Goal: Task Accomplishment & Management: Manage account settings

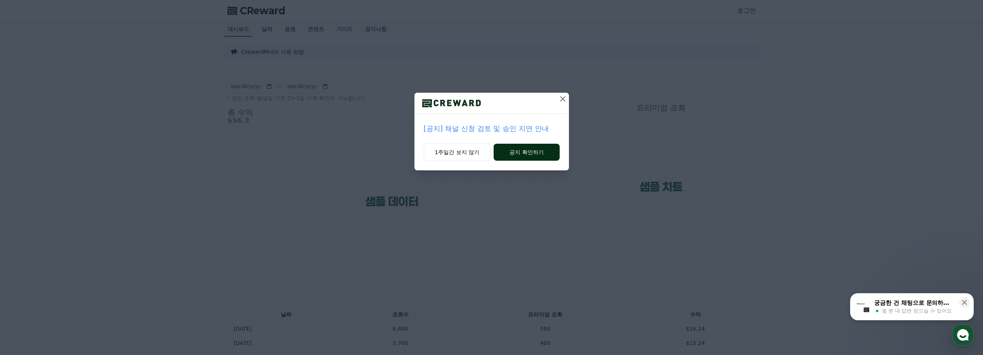
click at [535, 154] on button "공지 확인하기" at bounding box center [527, 152] width 66 height 17
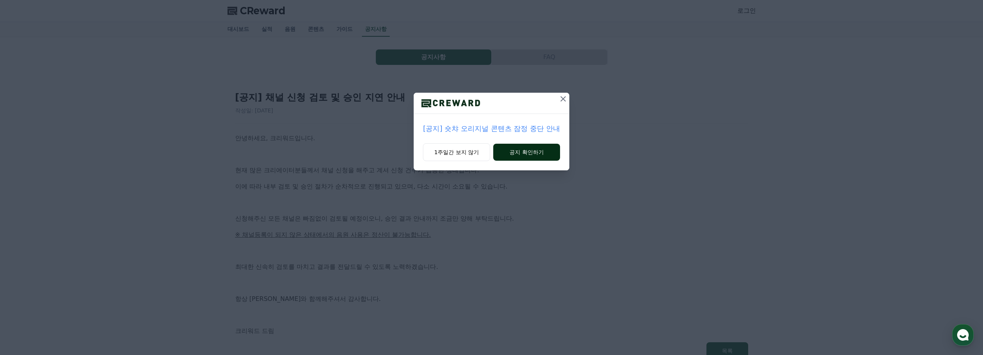
click at [525, 156] on button "공지 확인하기" at bounding box center [526, 152] width 67 height 17
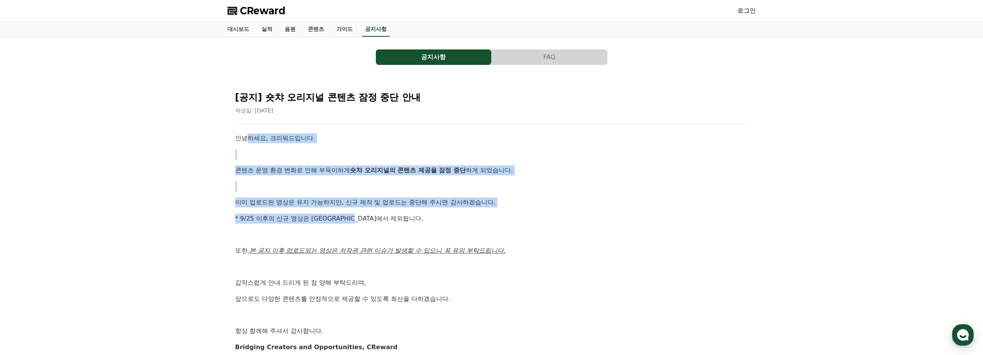
drag, startPoint x: 245, startPoint y: 136, endPoint x: 426, endPoint y: 212, distance: 197.1
click at [426, 212] on div "안녕하세요, 크리워드입니다. 콘텐츠 운영 환경 변화로 인해 부득이하게 숏챠 오리지널의 콘텐츠 제공을 잠정 중단 하게 되었습니다. 이미 업로드된…" at bounding box center [491, 242] width 513 height 219
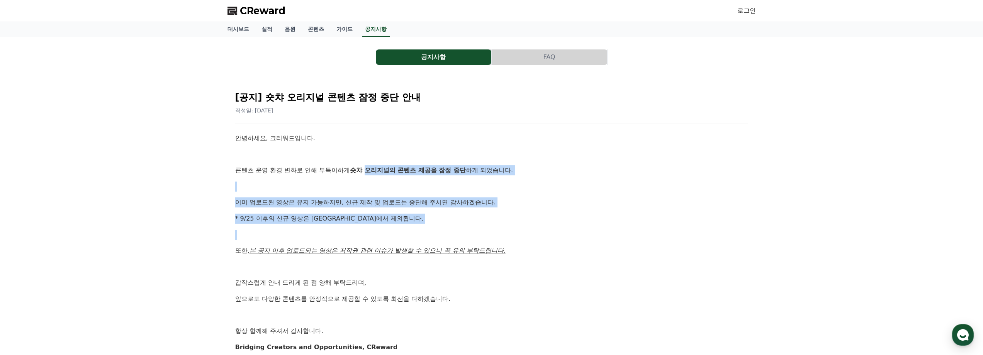
drag, startPoint x: 426, startPoint y: 212, endPoint x: 374, endPoint y: 155, distance: 77.7
click at [379, 158] on div "안녕하세요, 크리워드입니다. 콘텐츠 운영 환경 변화로 인해 부득이하게 숏챠 오리지널의 콘텐츠 제공을 잠정 중단 하게 되었습니다. 이미 업로드된…" at bounding box center [491, 242] width 513 height 219
click at [363, 147] on div "안녕하세요, 크리워드입니다. 콘텐츠 운영 환경 변화로 인해 부득이하게 숏챠 오리지널의 콘텐츠 제공을 잠정 중단 하게 되었습니다. 이미 업로드된…" at bounding box center [491, 242] width 513 height 219
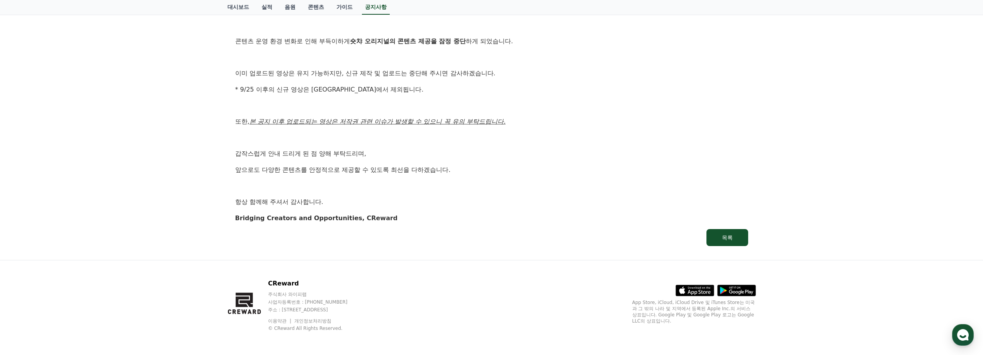
scroll to position [130, 0]
click at [745, 242] on button "목록" at bounding box center [728, 236] width 42 height 17
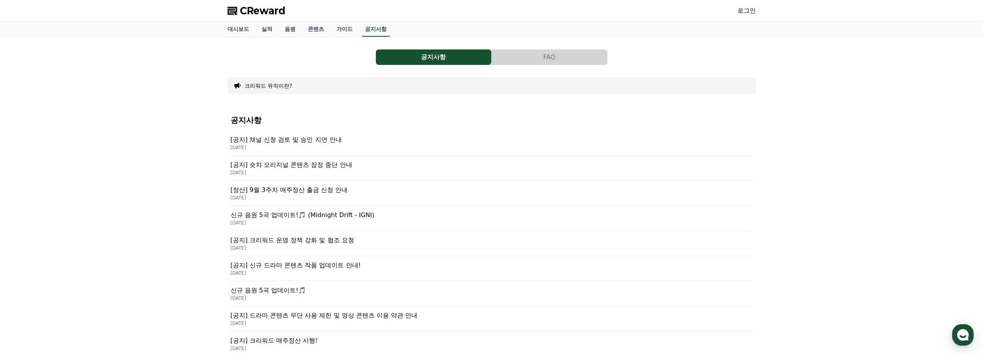
click at [335, 143] on p "[공지] 채널 신청 검토 및 승인 지연 안내" at bounding box center [492, 139] width 522 height 9
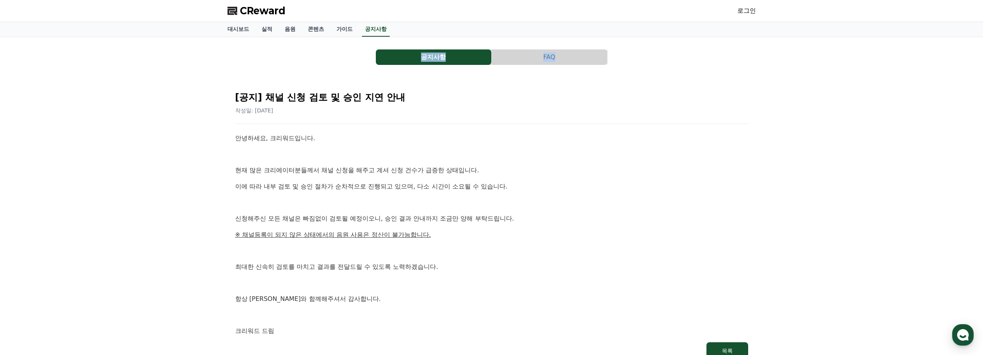
click at [335, 143] on div "안녕하세요, 크리워드입니다. 현재 많은 크리에이터분들께서 채널 신청을 해주고 계셔 신청 건수가 급증한 상태입니다. 이에 따라 내부 검토 및 승…" at bounding box center [491, 234] width 513 height 203
click at [274, 8] on span "CReward" at bounding box center [263, 11] width 46 height 12
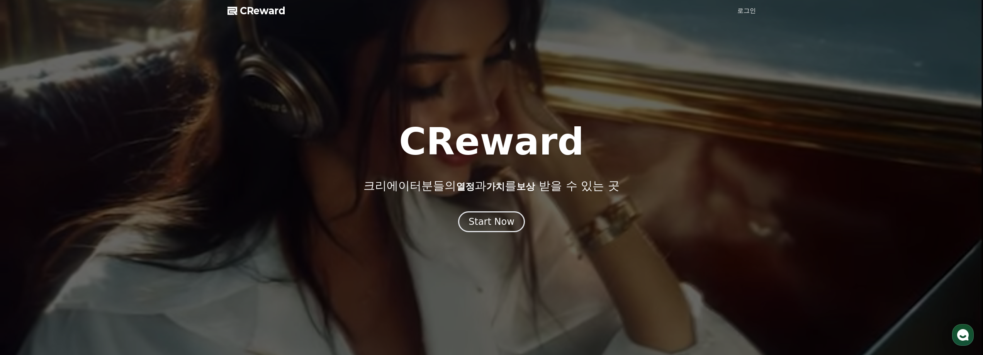
click at [741, 10] on link "로그인" at bounding box center [747, 10] width 19 height 9
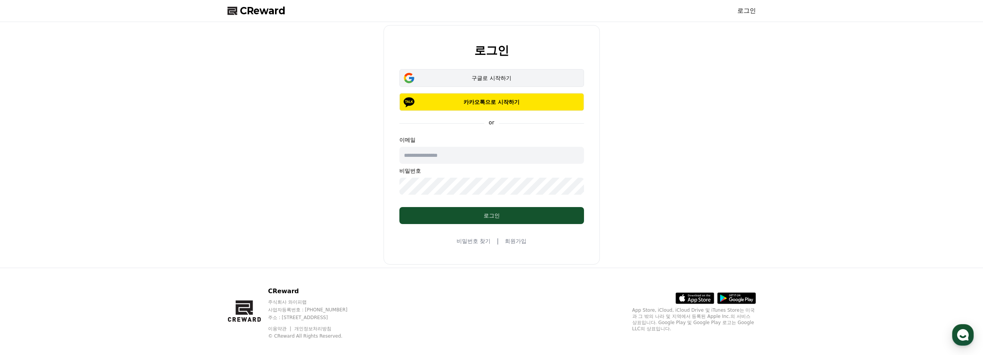
click at [484, 75] on div "구글로 시작하기" at bounding box center [492, 78] width 162 height 8
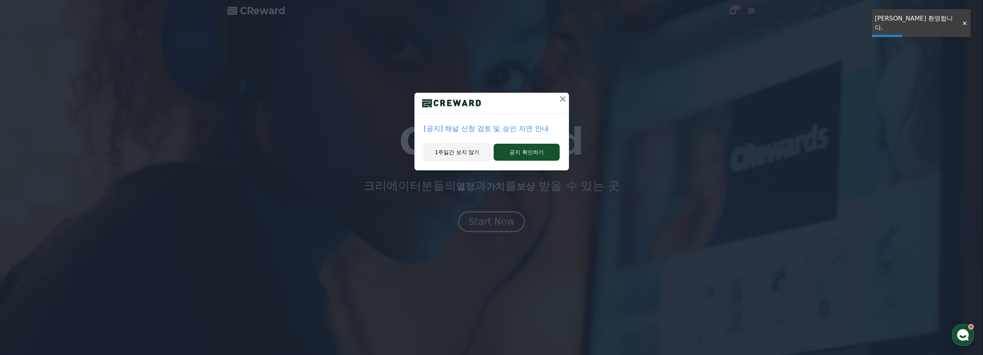
click at [462, 153] on button "1주일간 보지 않기" at bounding box center [457, 152] width 67 height 18
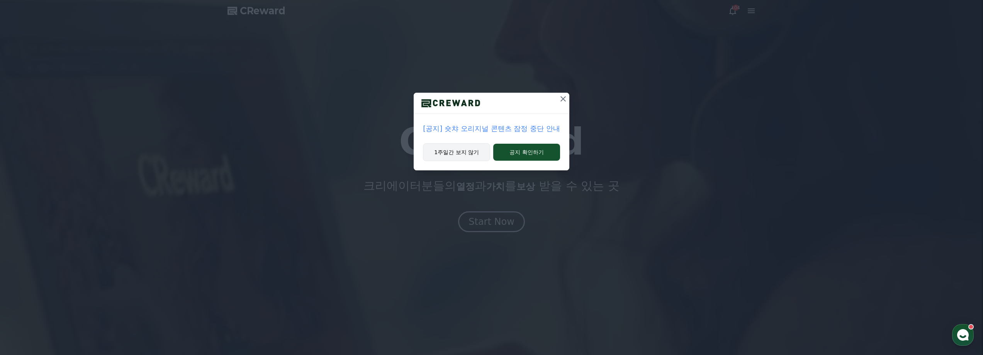
click at [454, 155] on button "1주일간 보지 않기" at bounding box center [456, 152] width 67 height 18
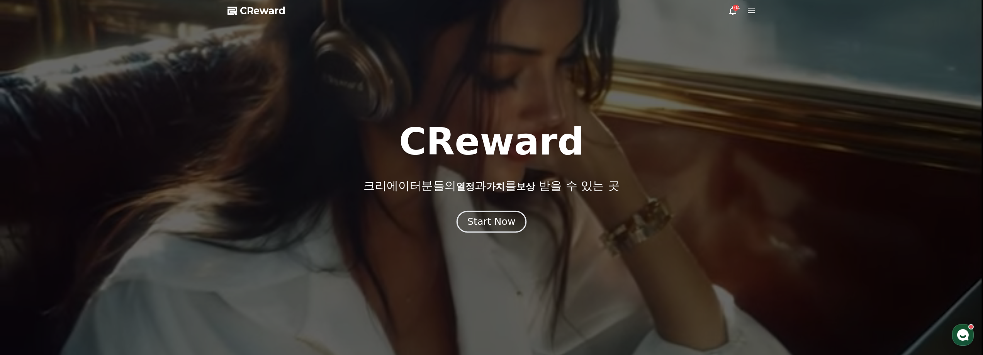
click at [497, 219] on div "Start Now" at bounding box center [492, 221] width 48 height 13
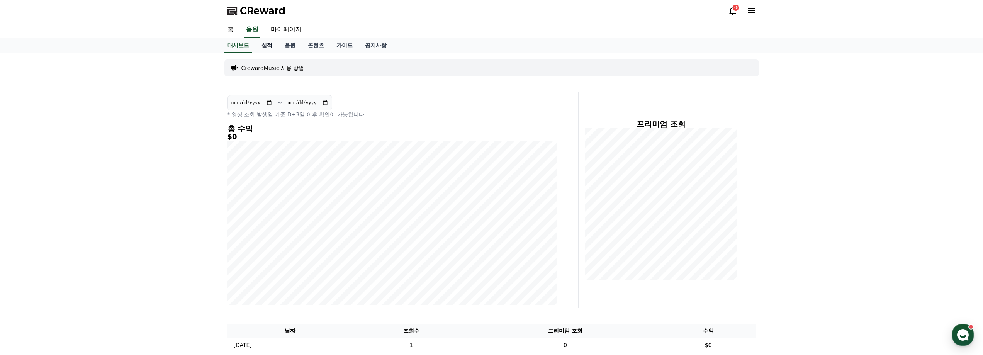
click at [267, 48] on link "실적" at bounding box center [266, 45] width 23 height 15
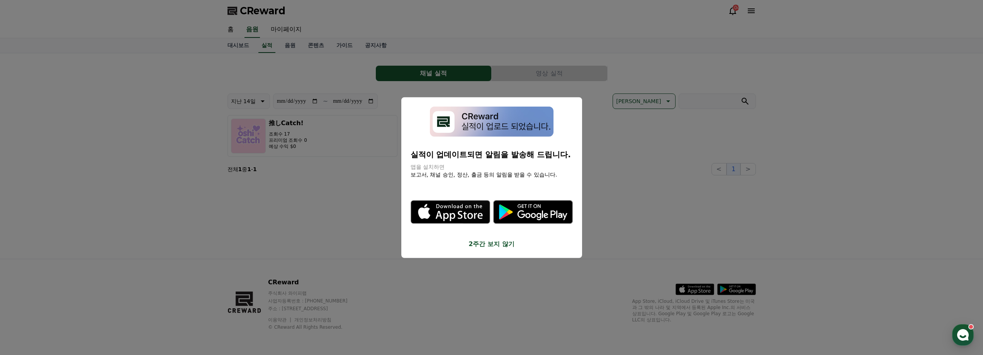
click at [486, 246] on button "2주간 보지 않기" at bounding box center [492, 244] width 162 height 9
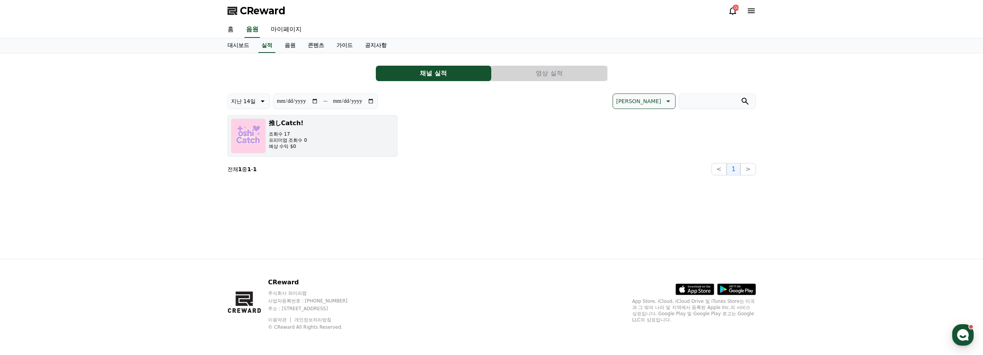
click at [308, 132] on button "推しCatch! 조회수 17 프리미엄 조회수 0 예상 수익 $0" at bounding box center [313, 136] width 170 height 42
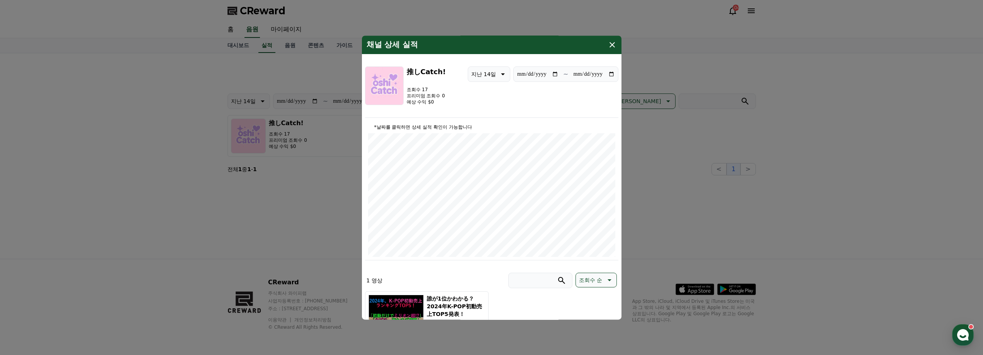
click at [734, 200] on button "close modal" at bounding box center [491, 177] width 983 height 355
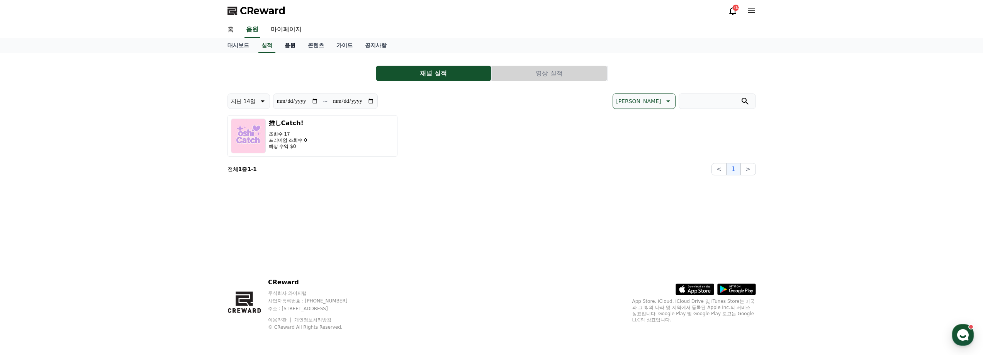
click at [294, 48] on link "음원" at bounding box center [290, 45] width 23 height 15
